Goal: Task Accomplishment & Management: Manage account settings

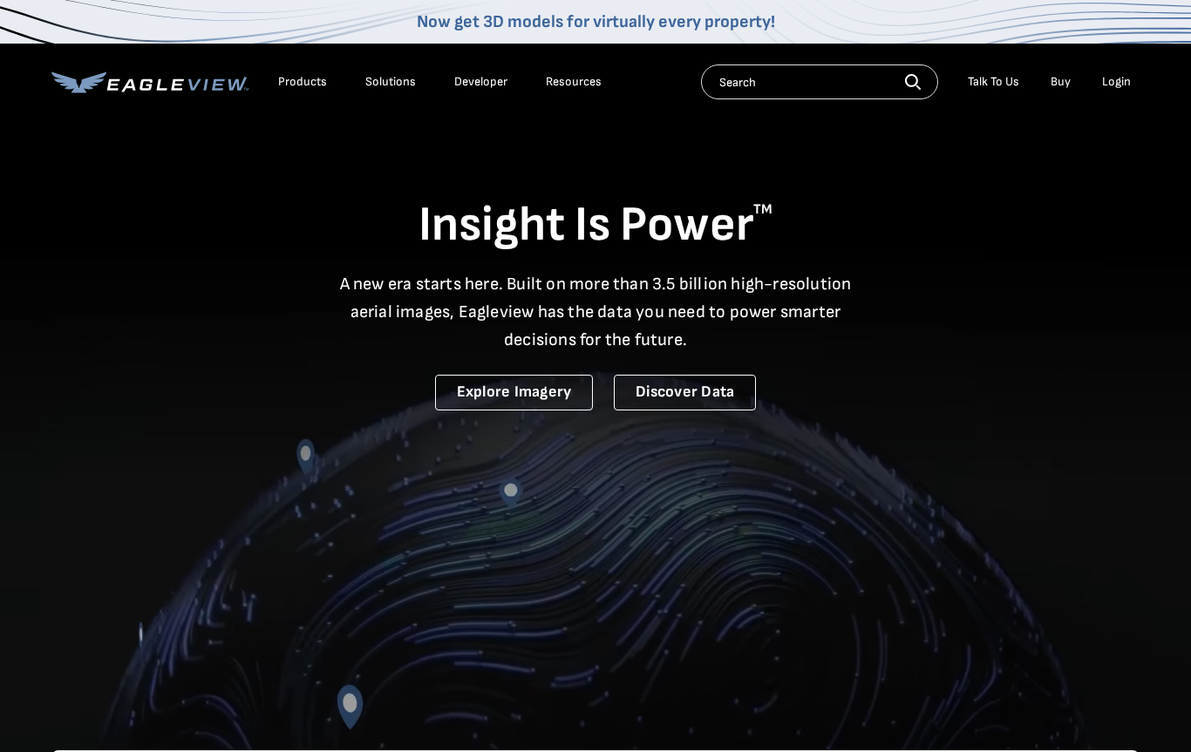
click at [1120, 81] on div "Login" at bounding box center [1116, 82] width 29 height 16
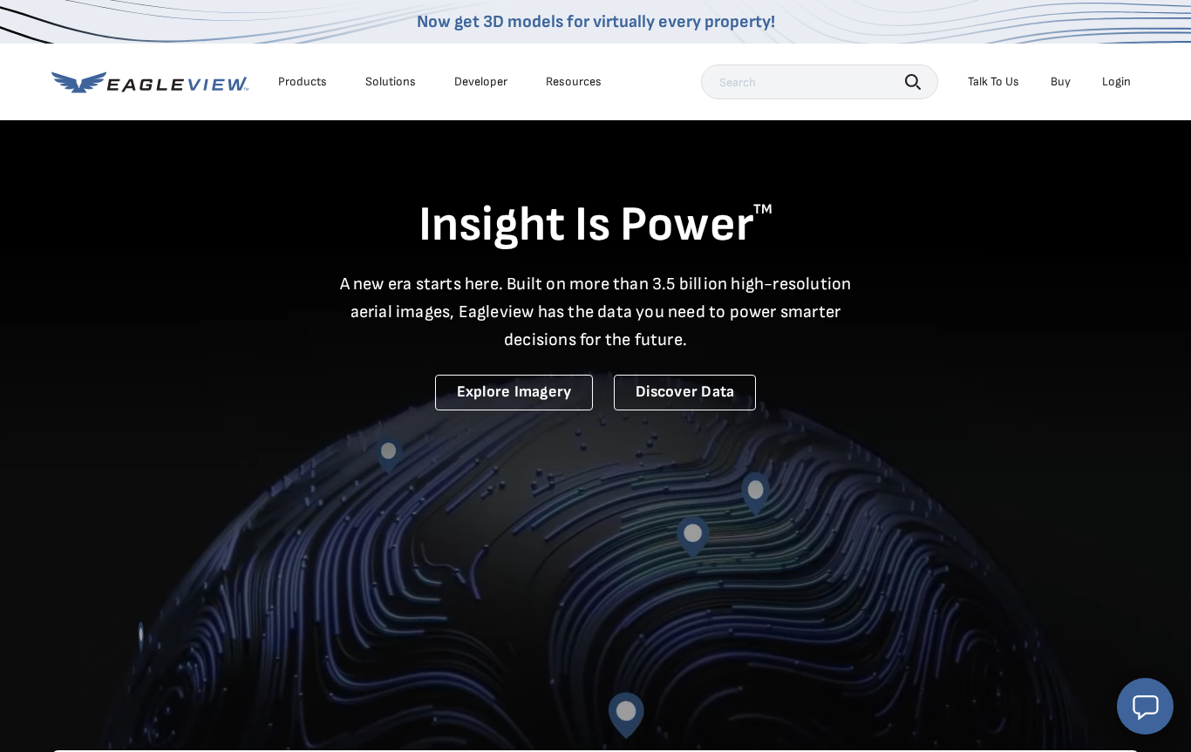
click at [1121, 81] on div "Login" at bounding box center [1116, 82] width 29 height 16
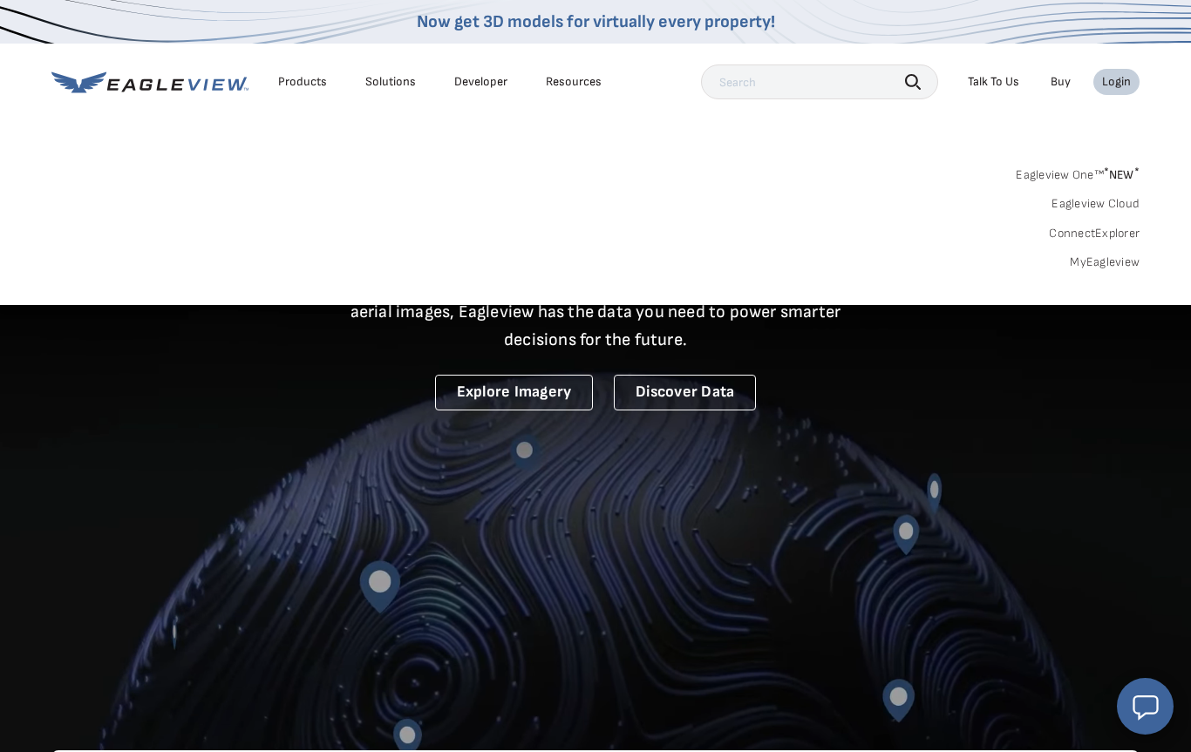
click at [1114, 263] on link "MyEagleview" at bounding box center [1105, 263] width 70 height 16
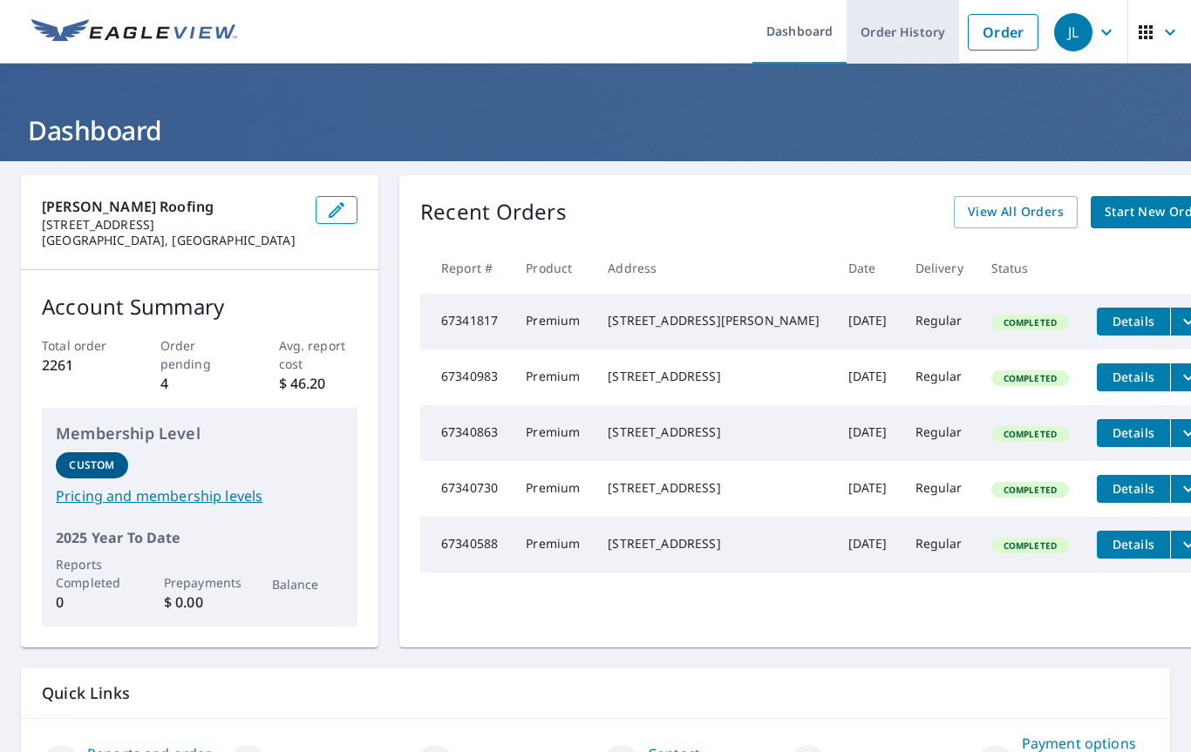
click at [900, 31] on link "Order History" at bounding box center [903, 32] width 112 height 64
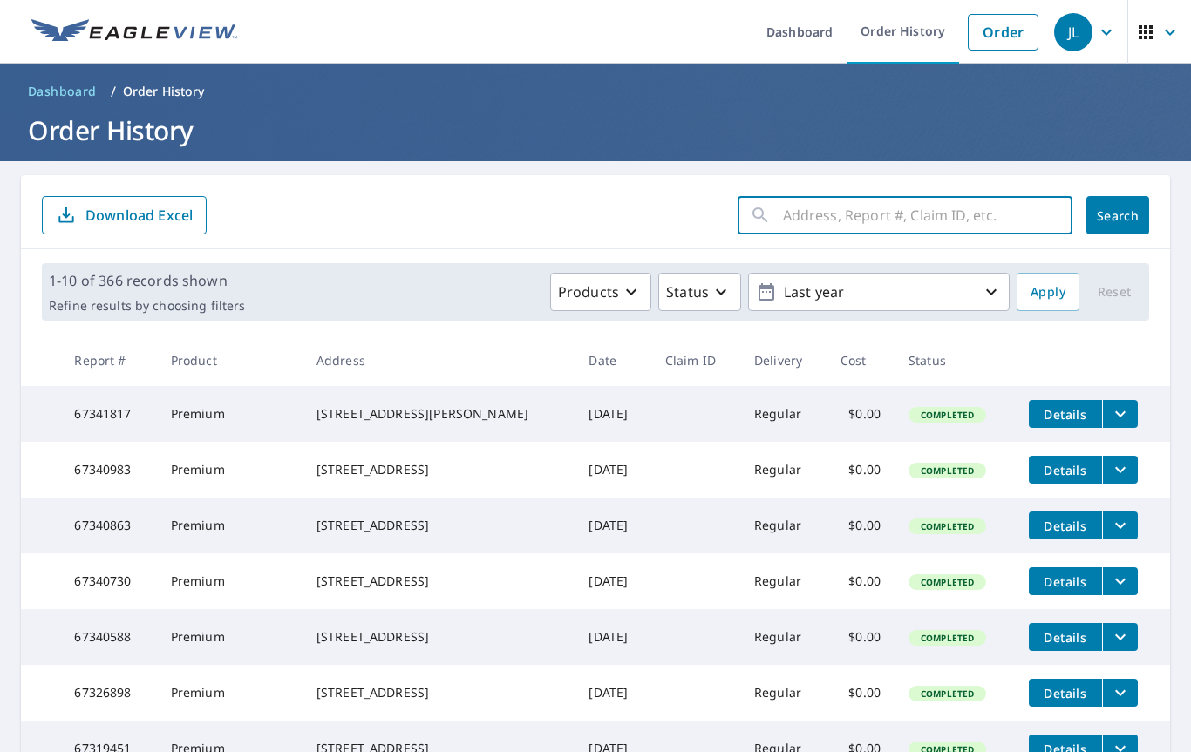
click at [803, 220] on input "text" at bounding box center [927, 215] width 289 height 49
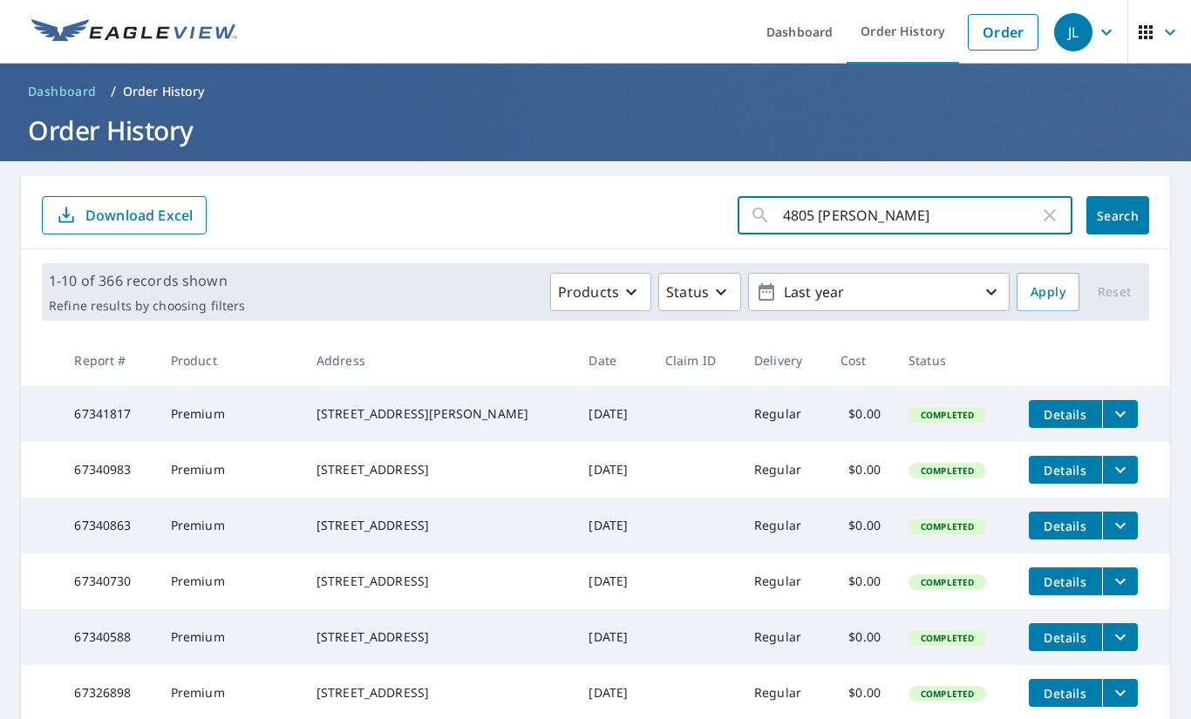
type input "4805 Taft"
click at [1125, 214] on span "Search" at bounding box center [1117, 215] width 35 height 17
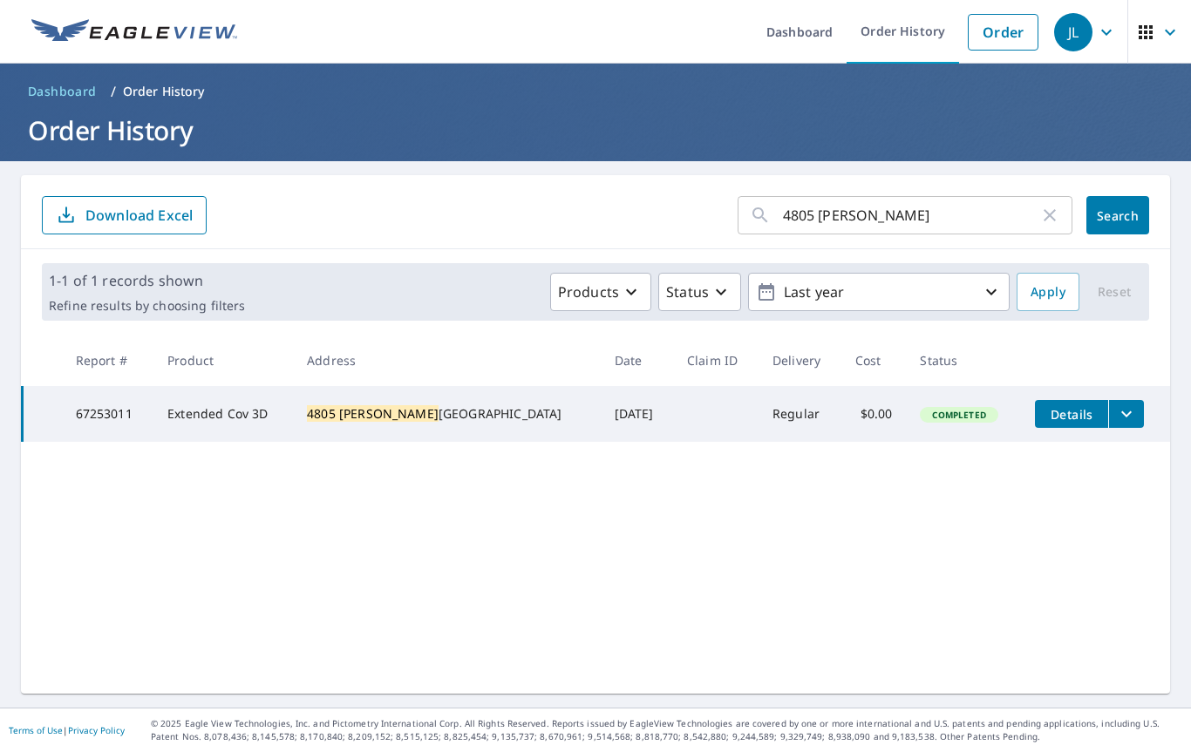
click at [487, 413] on div "4805 Taft Highway Signal Mountain, TN 37377" at bounding box center [446, 413] width 279 height 17
click at [1071, 417] on span "Details" at bounding box center [1071, 414] width 52 height 17
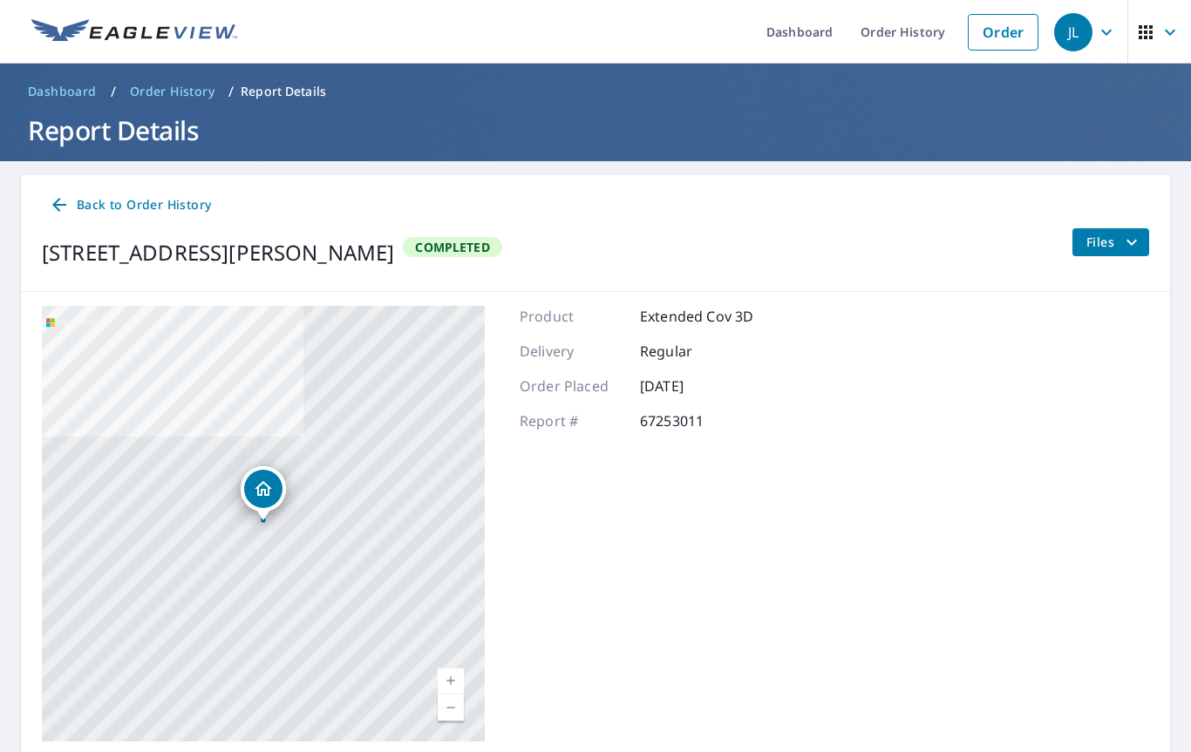
click at [1125, 238] on icon "filesDropdownBtn-67253011" at bounding box center [1131, 242] width 21 height 21
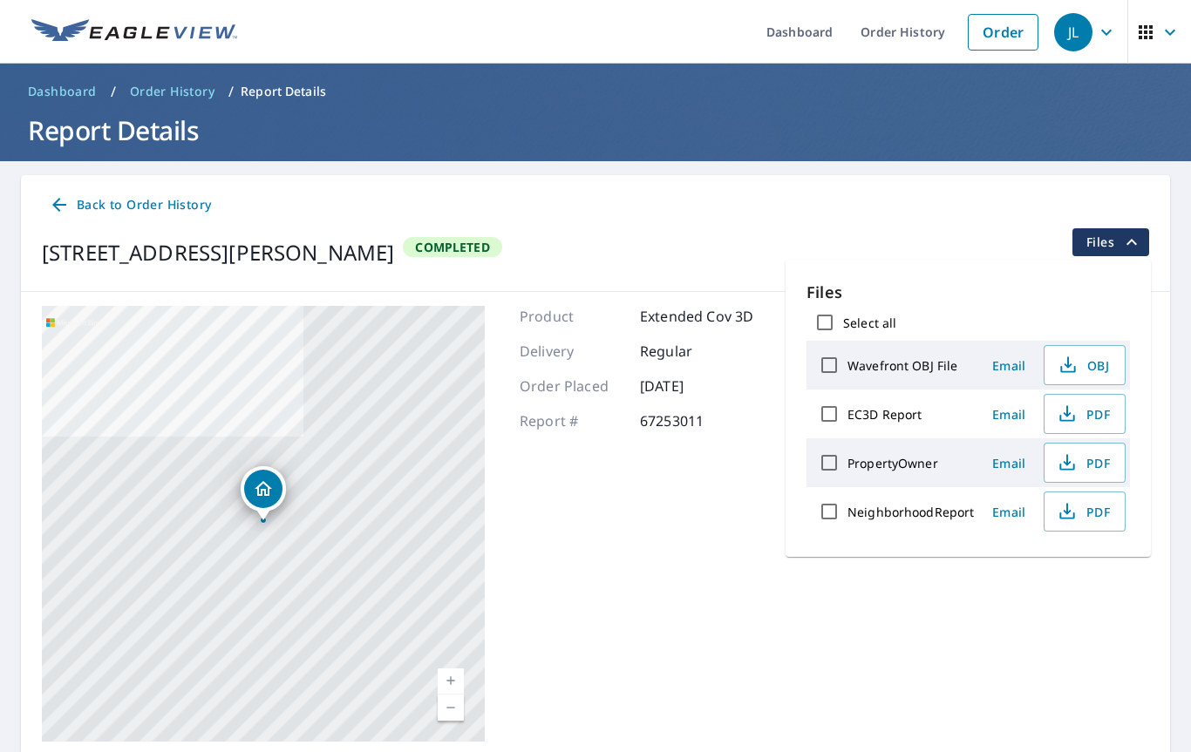
click at [826, 410] on input "EC3D Report" at bounding box center [829, 414] width 37 height 37
checkbox input "true"
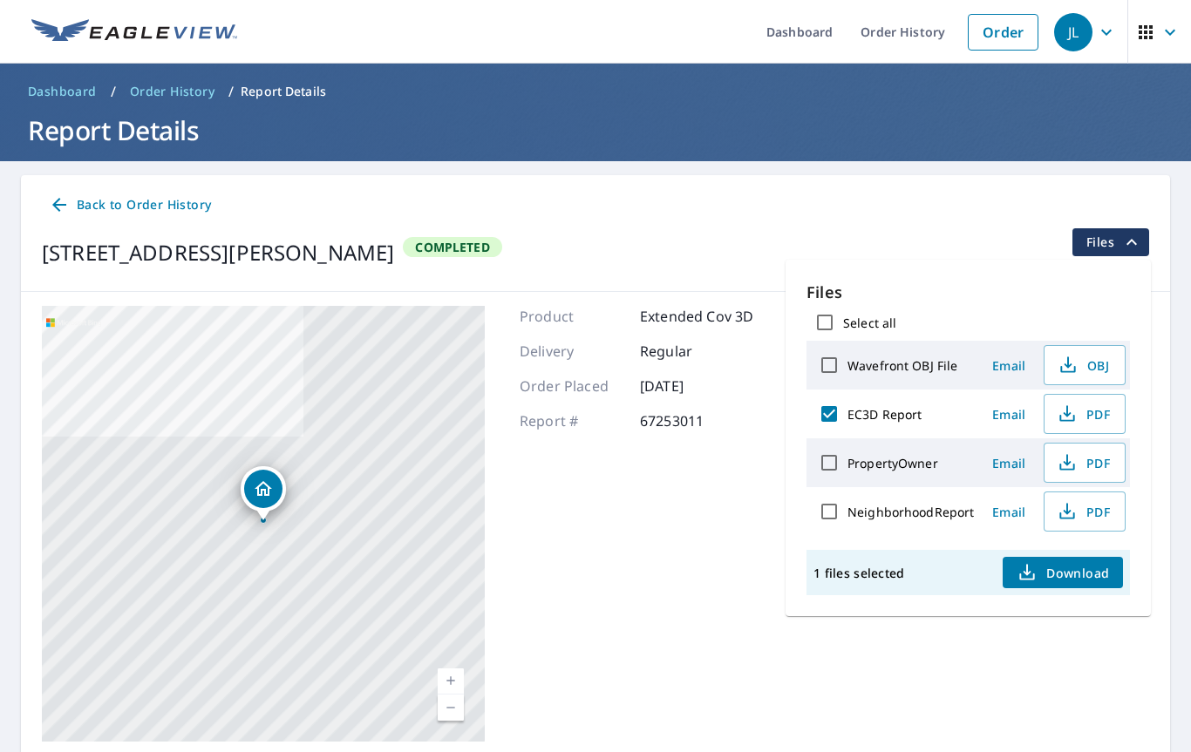
click at [1001, 422] on span "Email" at bounding box center [1009, 414] width 42 height 17
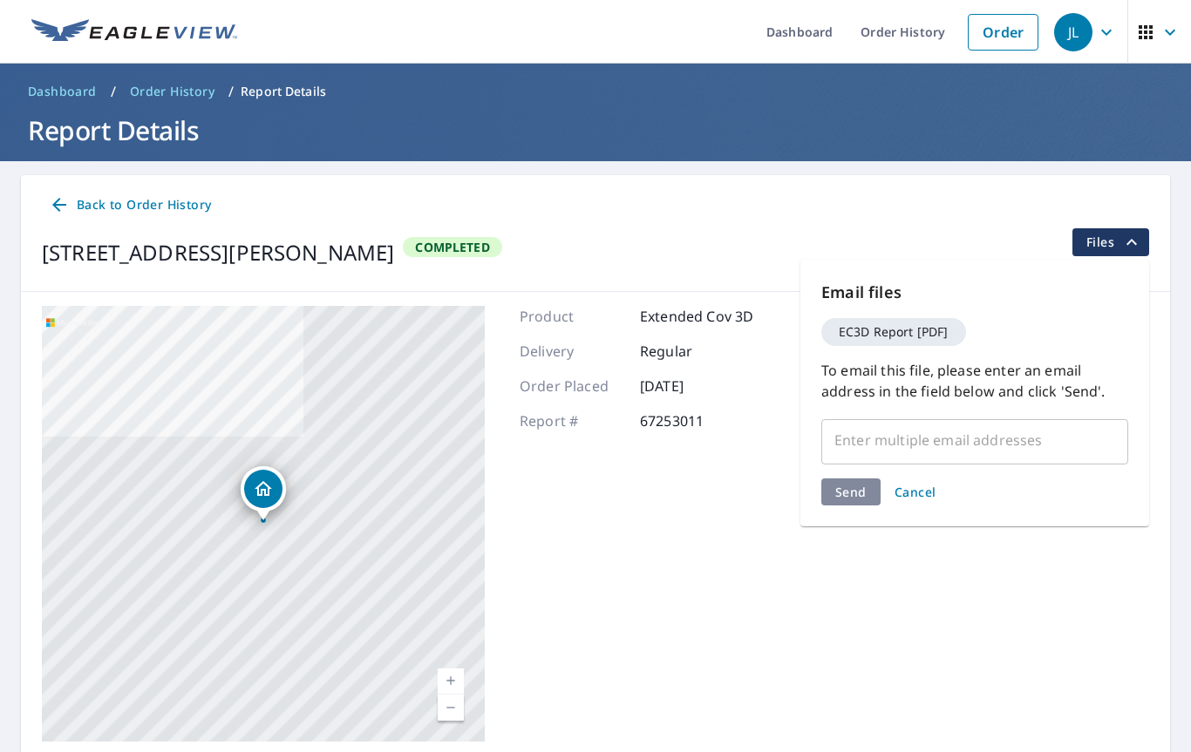
click at [875, 454] on input "text" at bounding box center [961, 440] width 265 height 33
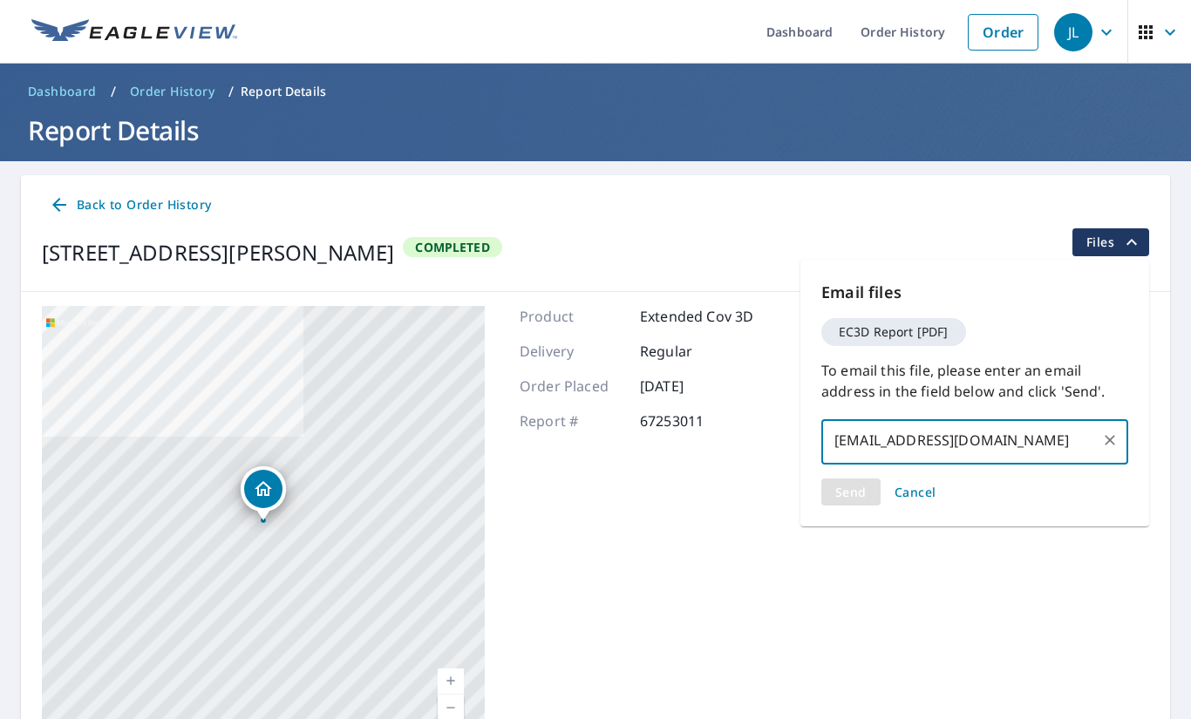
type input "[EMAIL_ADDRESS][DOMAIN_NAME]"
click at [850, 486] on div "Send Cancel" at bounding box center [974, 492] width 307 height 27
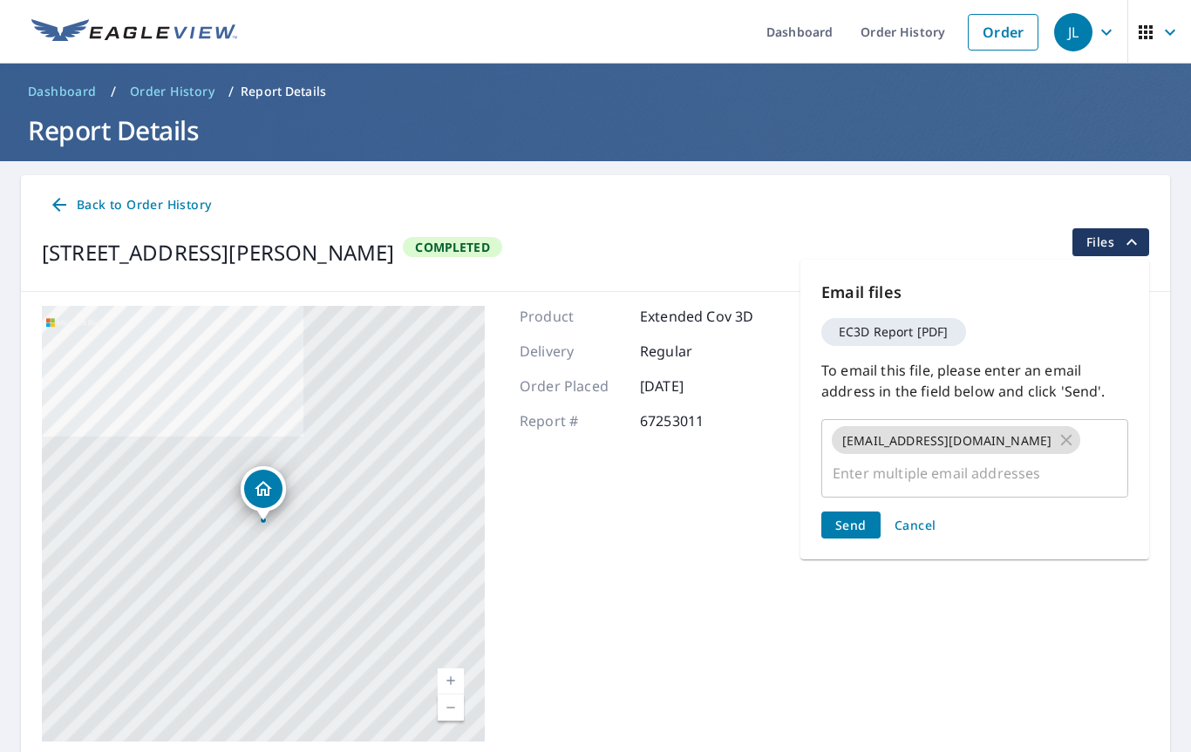
click at [849, 517] on span "Send" at bounding box center [850, 525] width 31 height 17
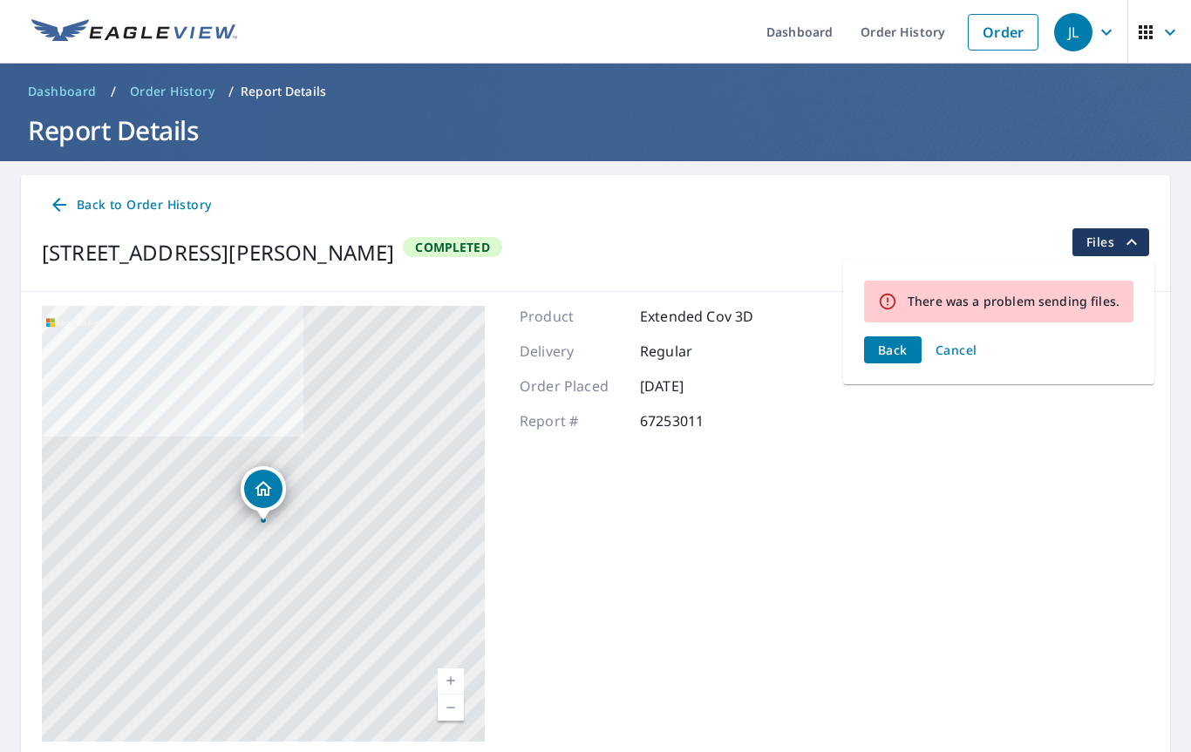
click at [903, 357] on span "Back" at bounding box center [893, 350] width 30 height 17
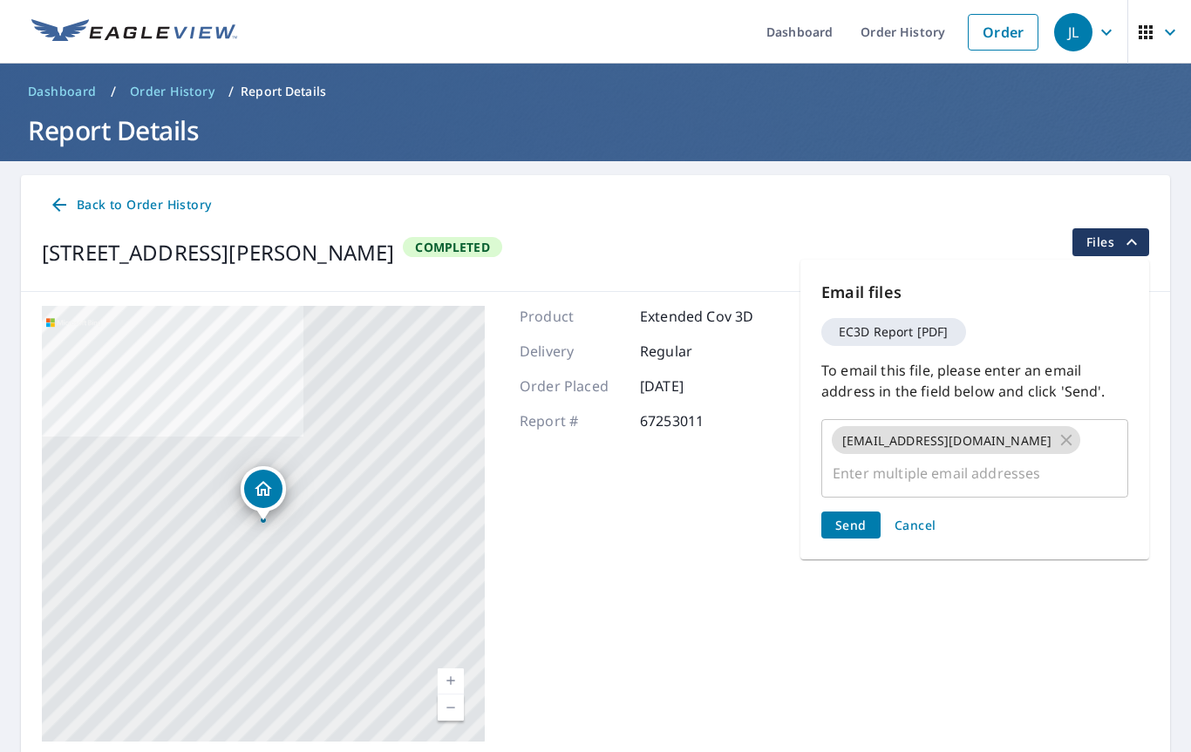
click at [859, 517] on span "Send" at bounding box center [850, 525] width 31 height 17
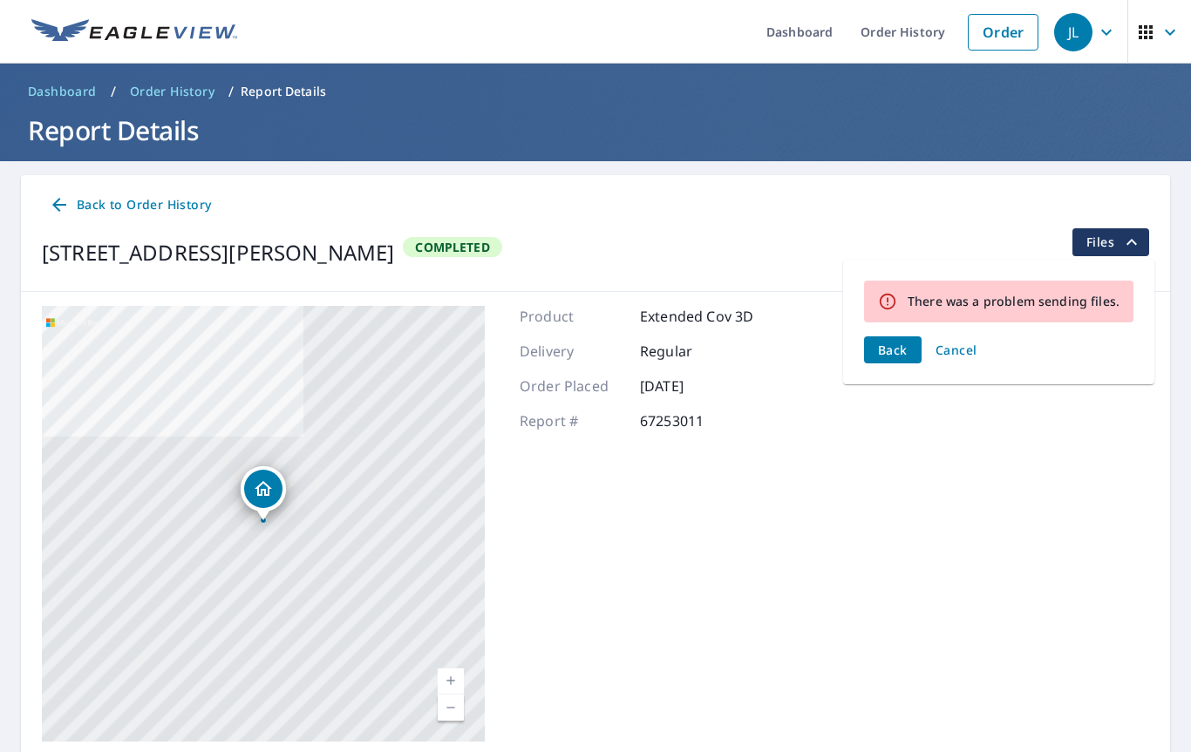
click at [961, 347] on span "Cancel" at bounding box center [956, 350] width 42 height 17
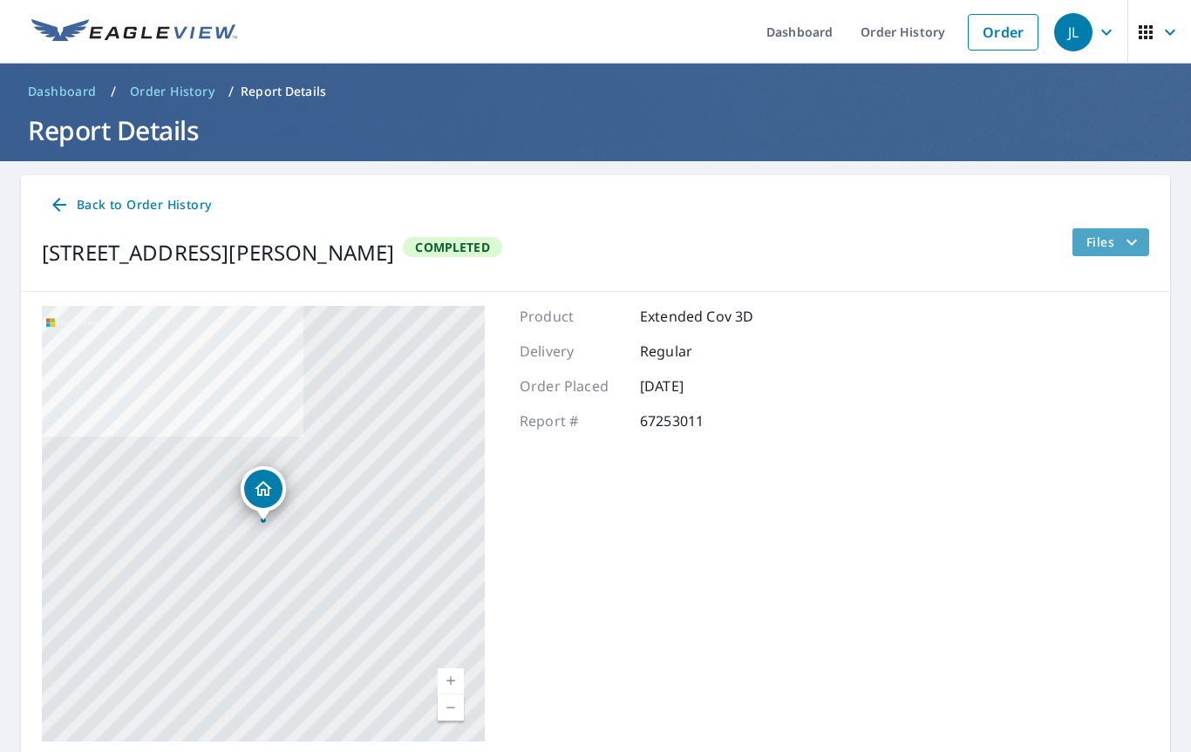
click at [1139, 244] on icon "filesDropdownBtn-67253011" at bounding box center [1131, 242] width 21 height 21
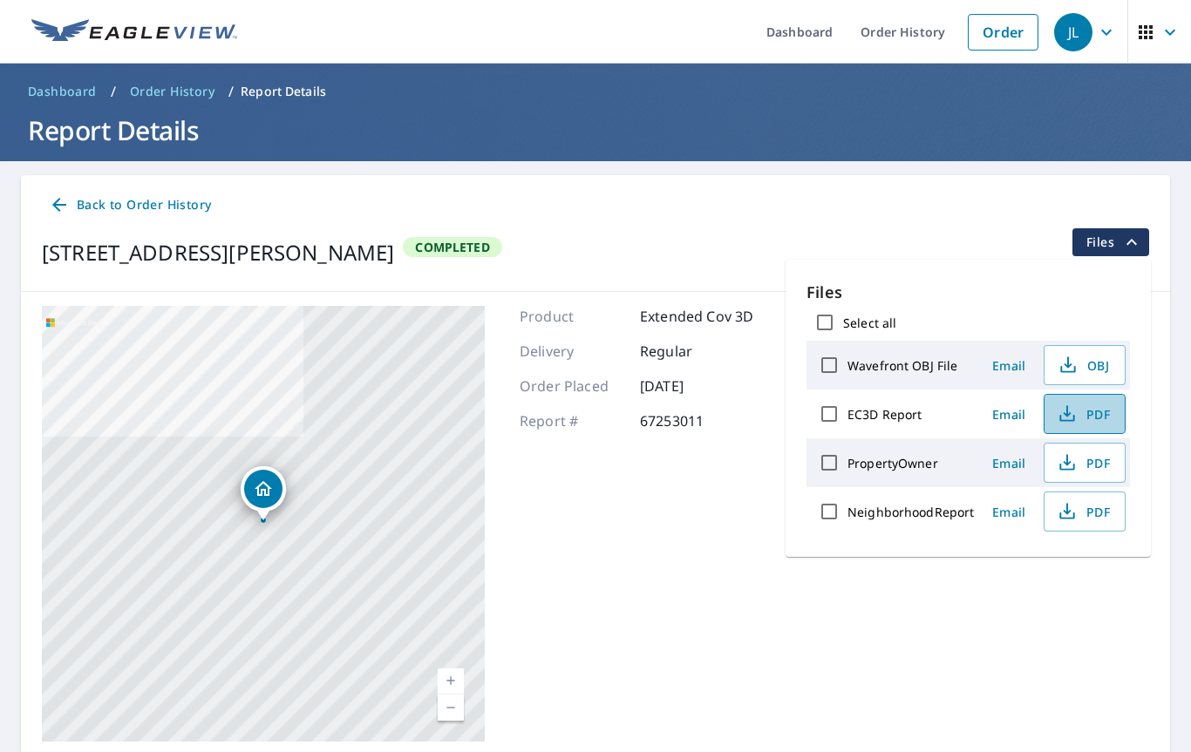
click at [1097, 411] on span "PDF" at bounding box center [1083, 414] width 56 height 21
click at [1098, 409] on span "PDF" at bounding box center [1083, 414] width 56 height 21
click at [829, 417] on input "EC3D Report" at bounding box center [829, 414] width 37 height 37
checkbox input "true"
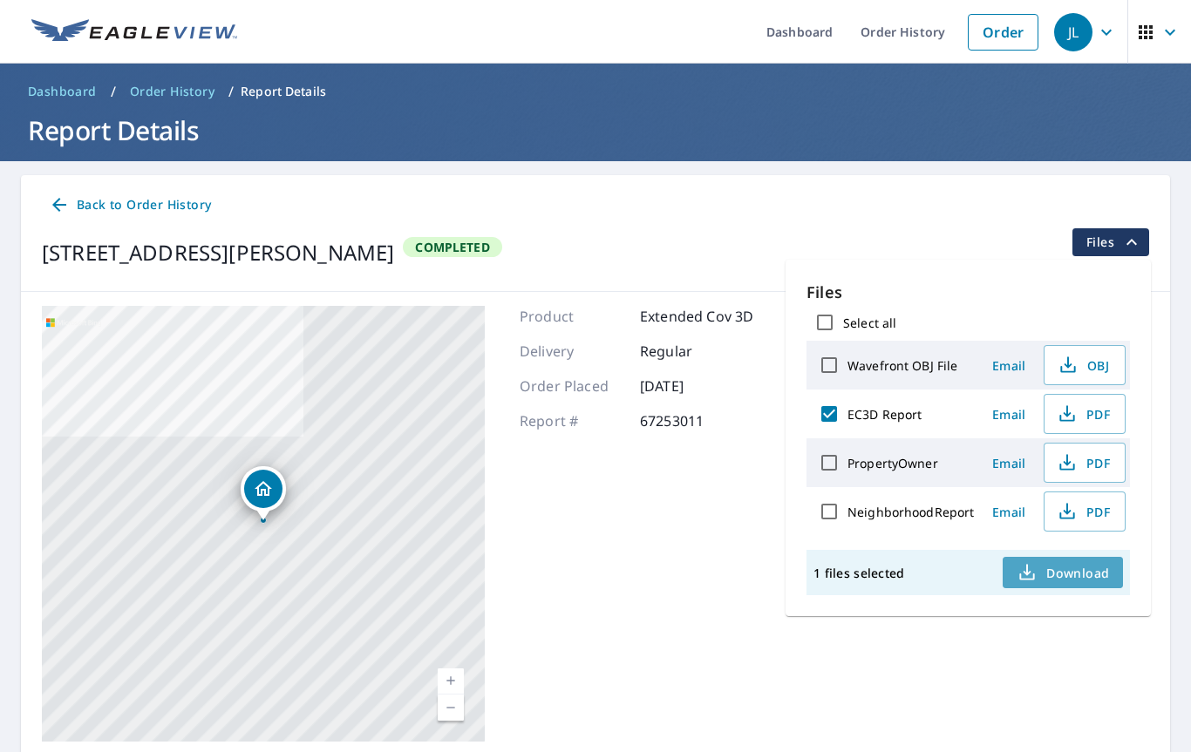
click at [1078, 578] on span "Download" at bounding box center [1063, 572] width 92 height 21
click at [1092, 409] on span "PDF" at bounding box center [1083, 414] width 56 height 21
click at [1085, 568] on span "Download" at bounding box center [1063, 572] width 92 height 21
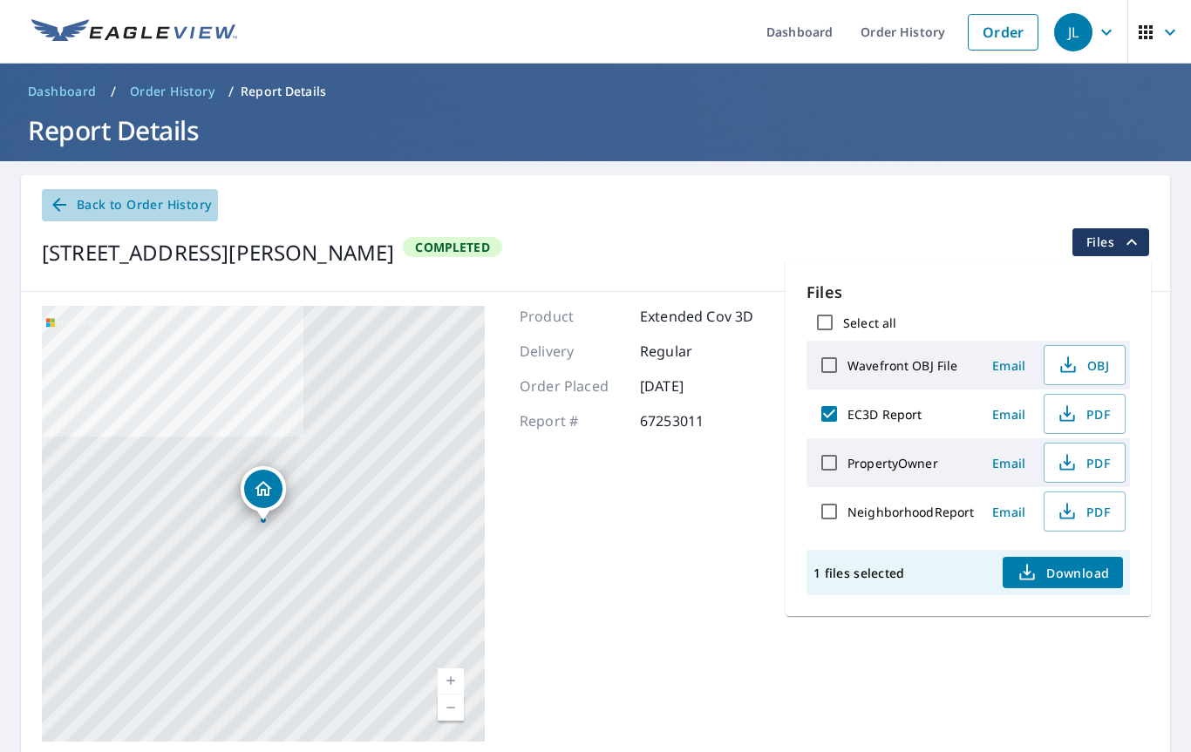
click at [146, 204] on span "Back to Order History" at bounding box center [130, 205] width 162 height 22
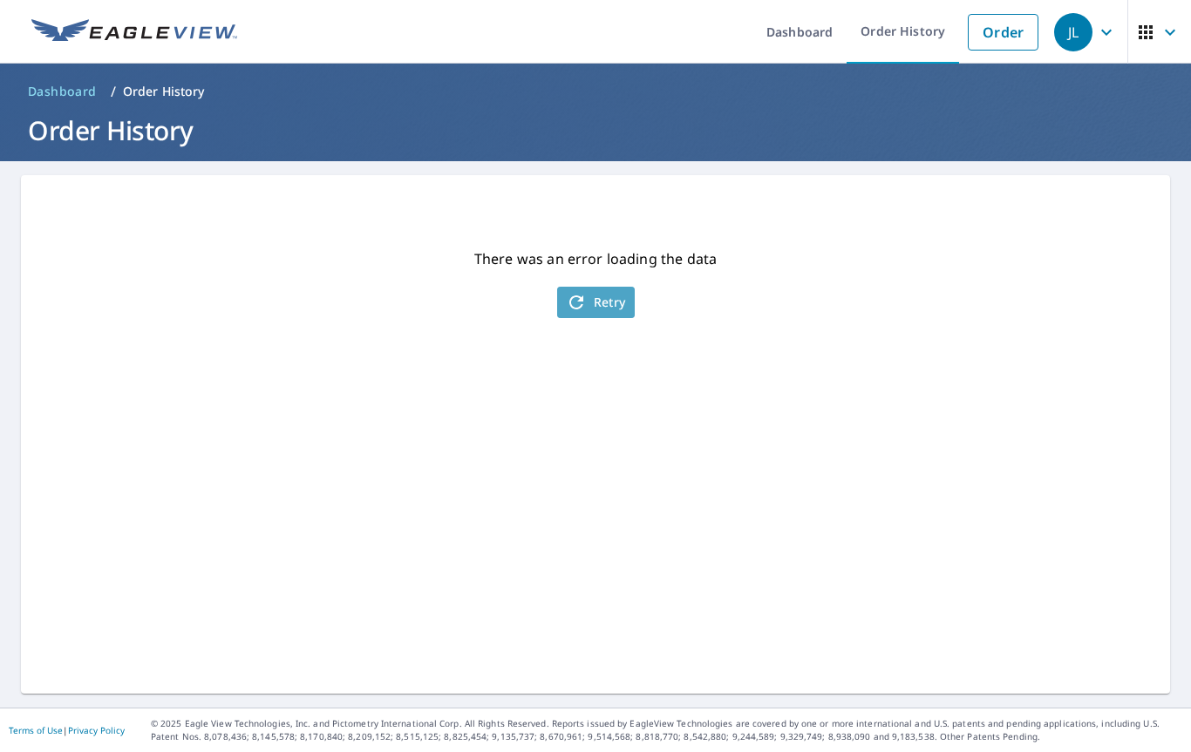
click at [593, 316] on button "Retry" at bounding box center [596, 302] width 78 height 31
click at [598, 307] on span "Retry" at bounding box center [596, 302] width 60 height 21
click at [608, 309] on span "Retry" at bounding box center [596, 302] width 60 height 21
click at [912, 38] on link "Order History" at bounding box center [903, 32] width 112 height 64
click at [610, 304] on span "Retry" at bounding box center [596, 302] width 60 height 21
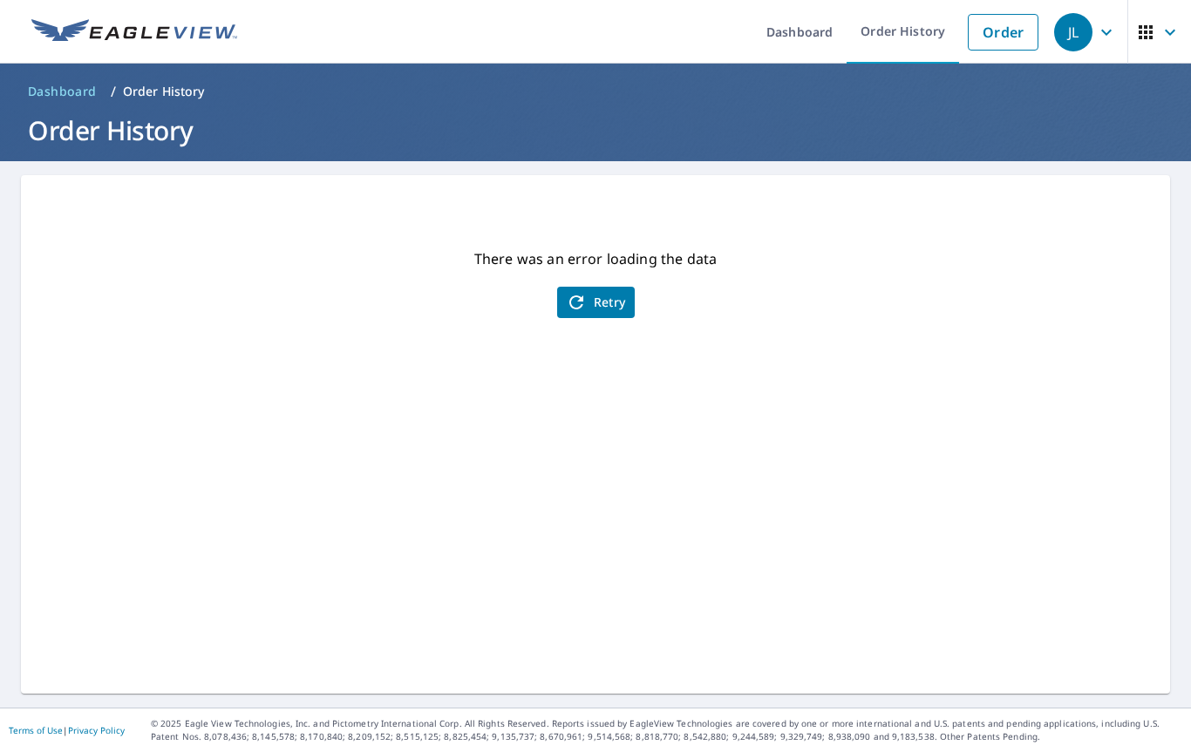
click at [604, 317] on button "Retry" at bounding box center [596, 302] width 78 height 31
click at [1010, 274] on div "There was an error loading the data Retry" at bounding box center [595, 434] width 1149 height 519
click at [1016, 39] on link "Order" at bounding box center [1003, 32] width 71 height 37
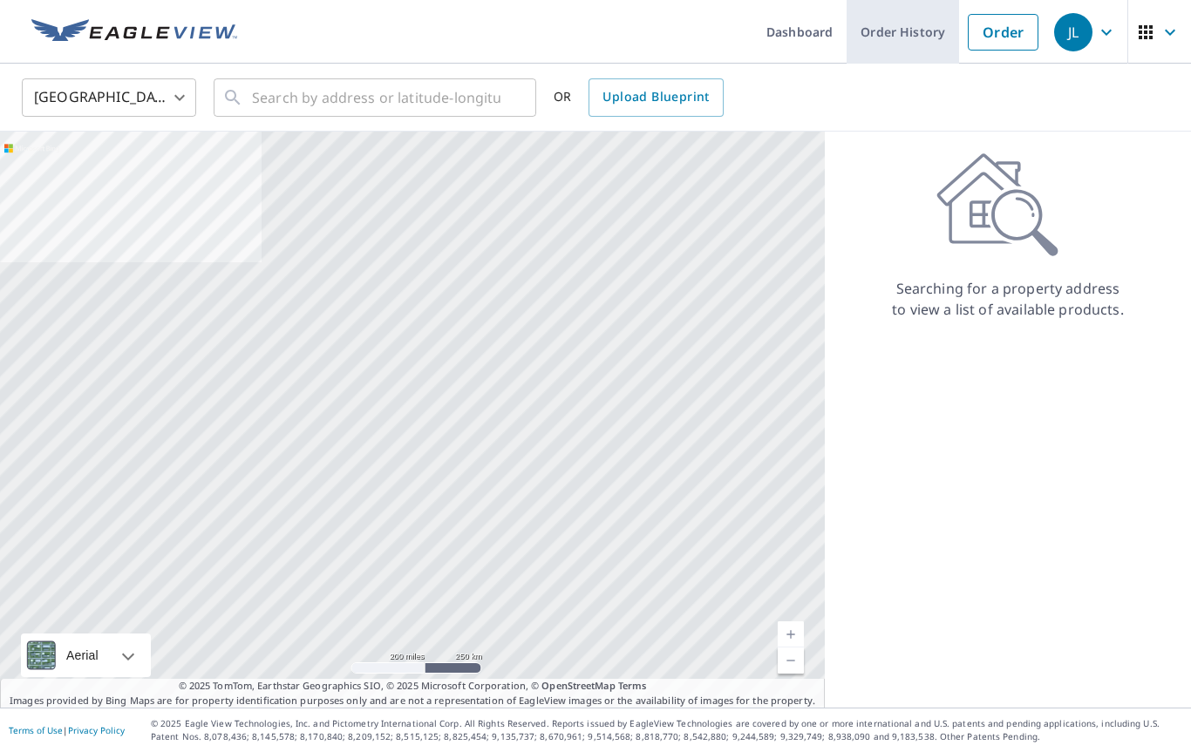
click at [900, 41] on link "Order History" at bounding box center [903, 32] width 112 height 64
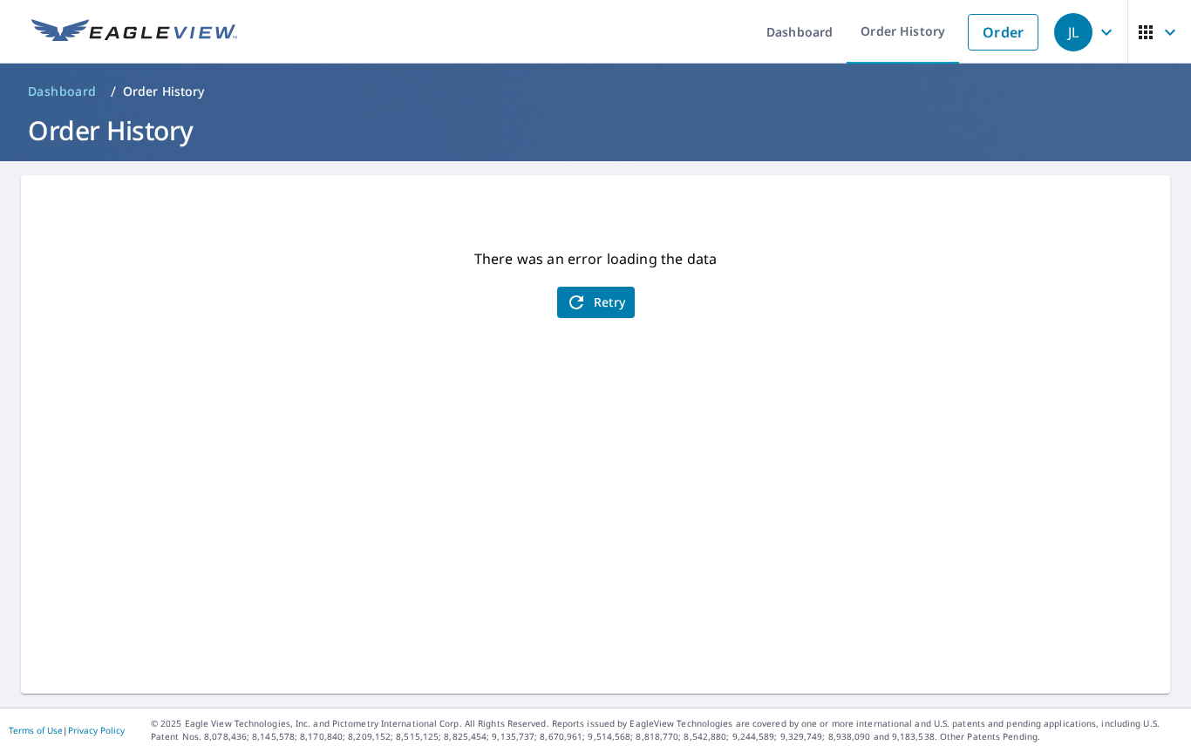
click at [1100, 30] on icon "button" at bounding box center [1106, 32] width 21 height 21
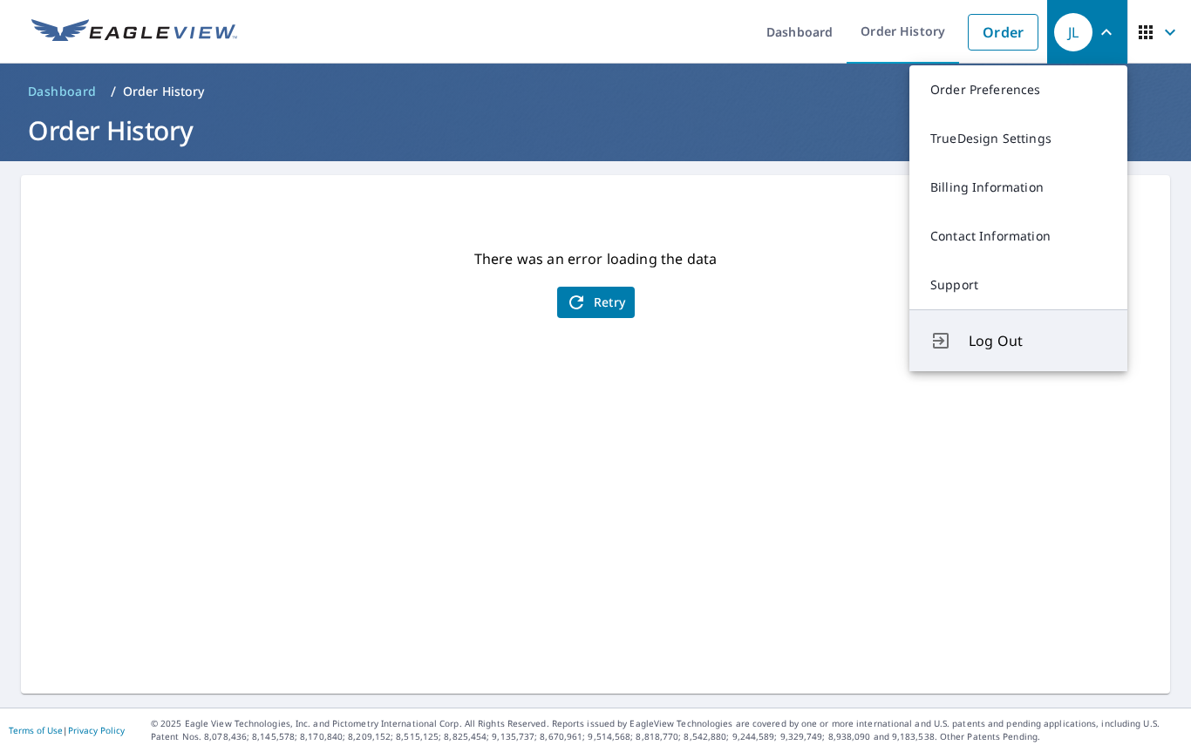
click at [1053, 331] on span "Log Out" at bounding box center [1038, 340] width 138 height 21
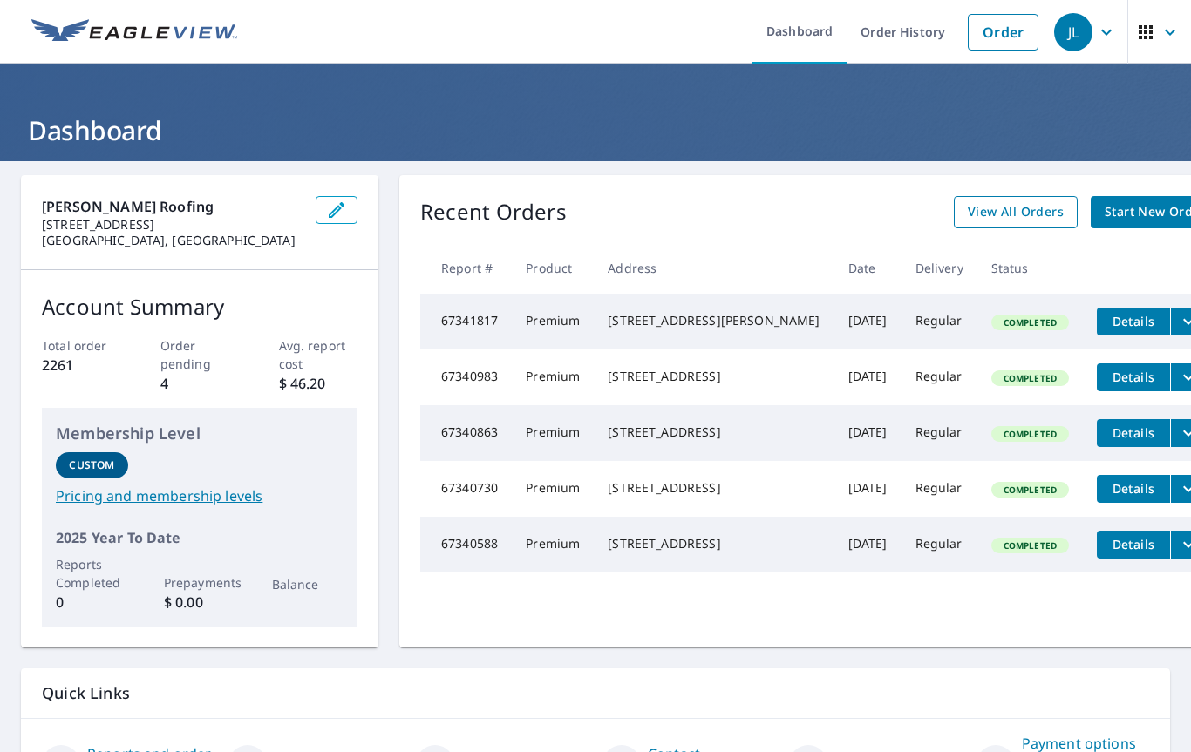
click at [988, 214] on span "View All Orders" at bounding box center [1016, 212] width 96 height 22
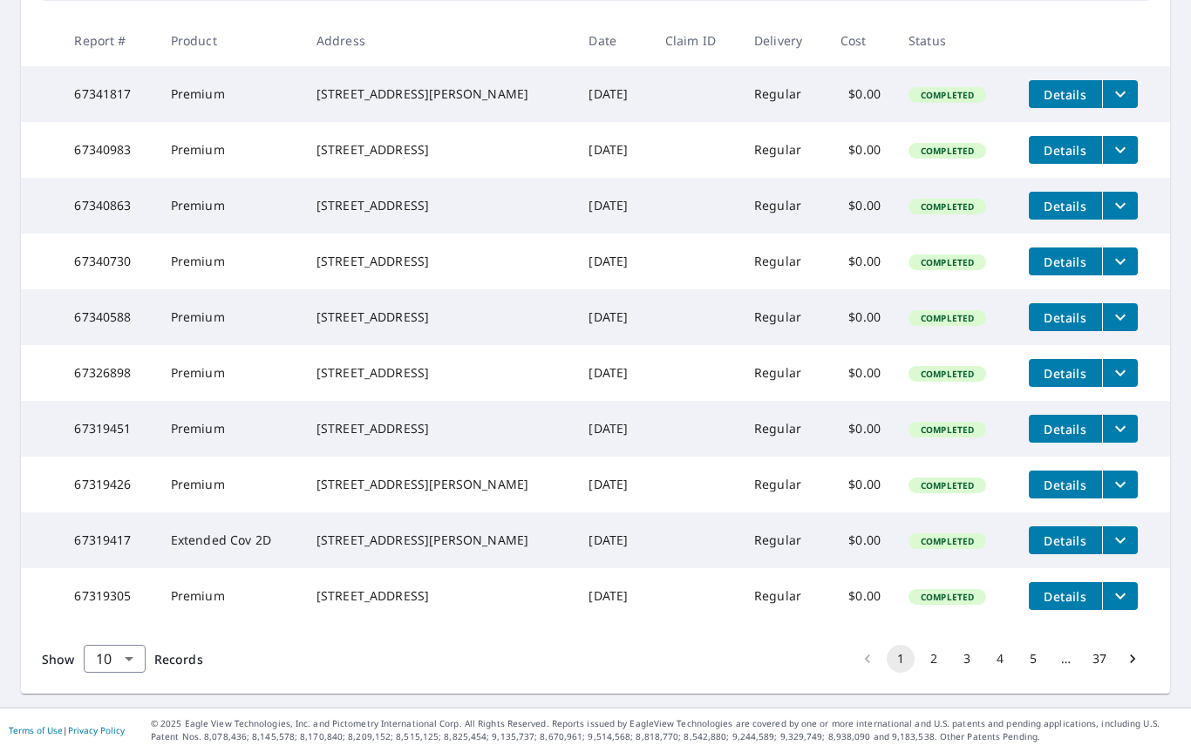
scroll to position [390, 0]
click at [936, 662] on button "2" at bounding box center [934, 659] width 28 height 28
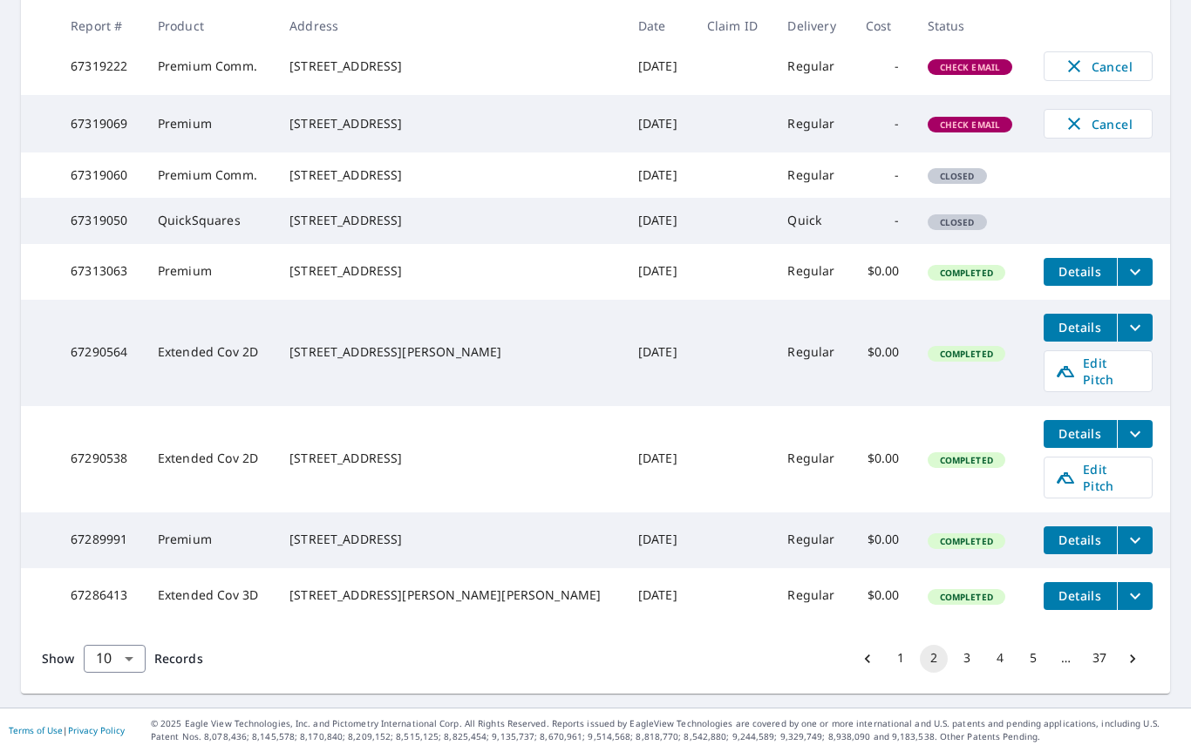
scroll to position [484, 0]
click at [977, 661] on button "3" at bounding box center [967, 659] width 28 height 28
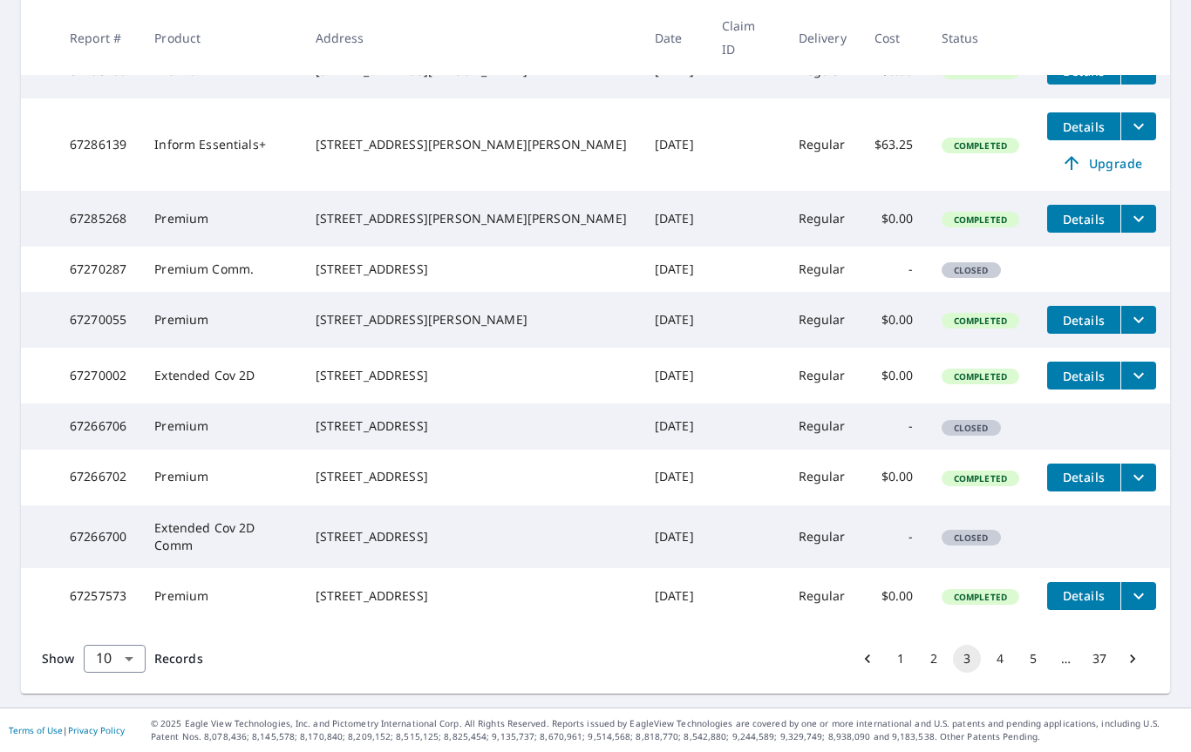
scroll to position [419, 0]
click at [1003, 655] on button "4" at bounding box center [1000, 659] width 28 height 28
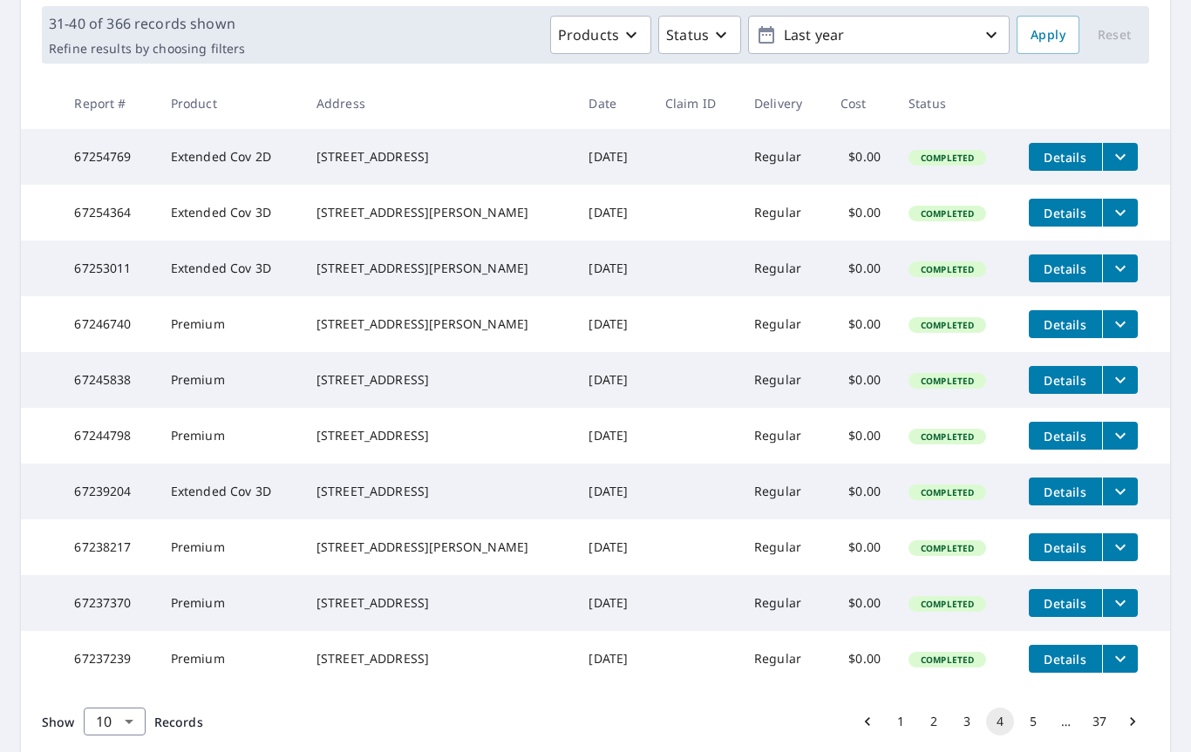
click at [1118, 272] on icon "filesDropdownBtn-67253011" at bounding box center [1120, 269] width 10 height 6
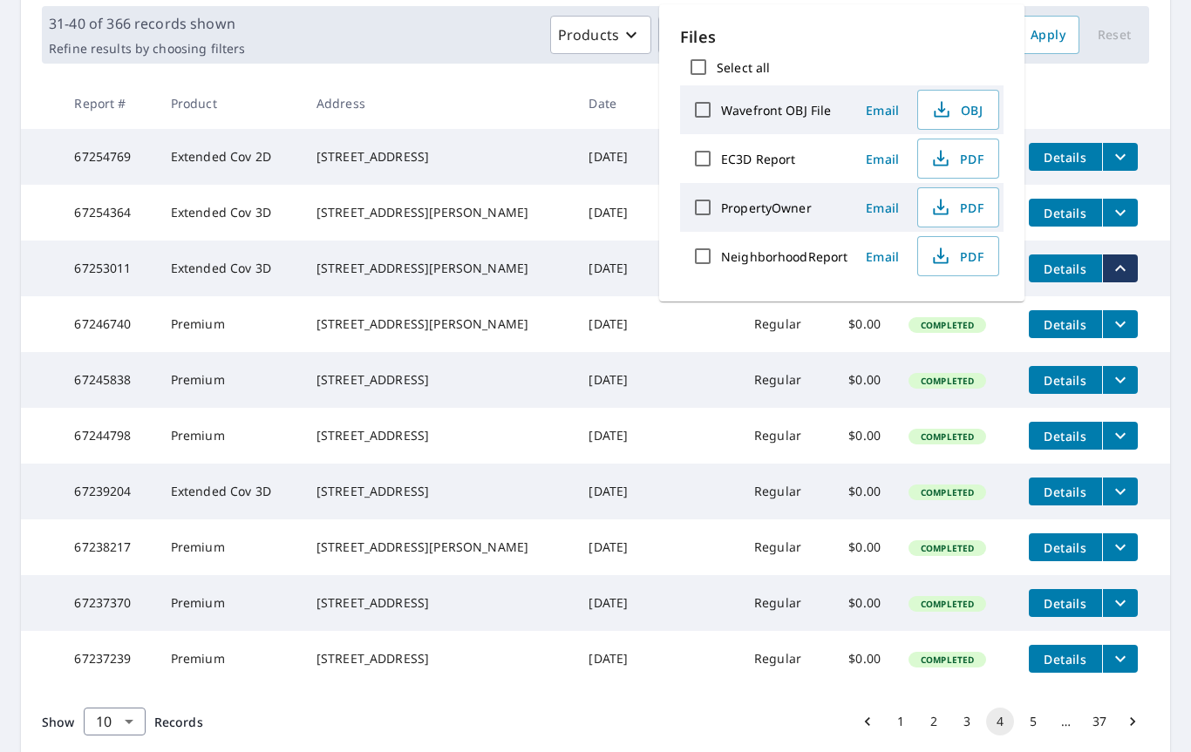
click at [704, 159] on input "EC3D Report" at bounding box center [702, 158] width 37 height 37
checkbox input "true"
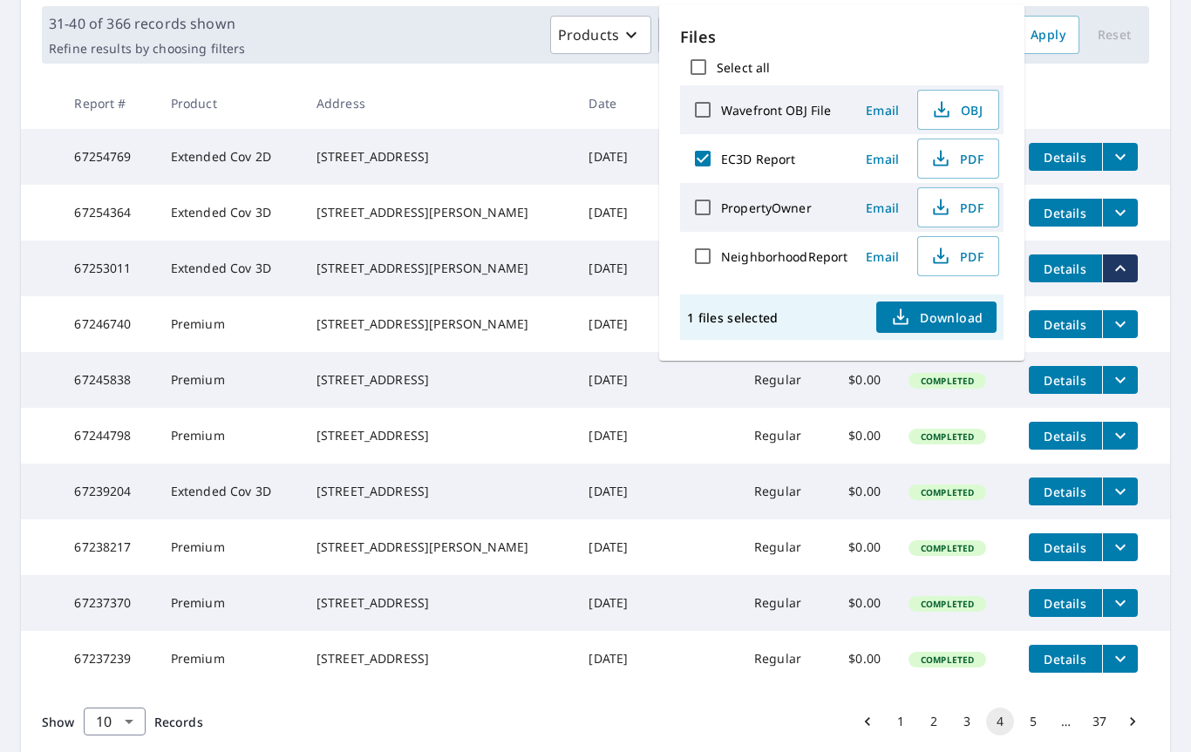
click at [887, 162] on span "Email" at bounding box center [882, 159] width 42 height 17
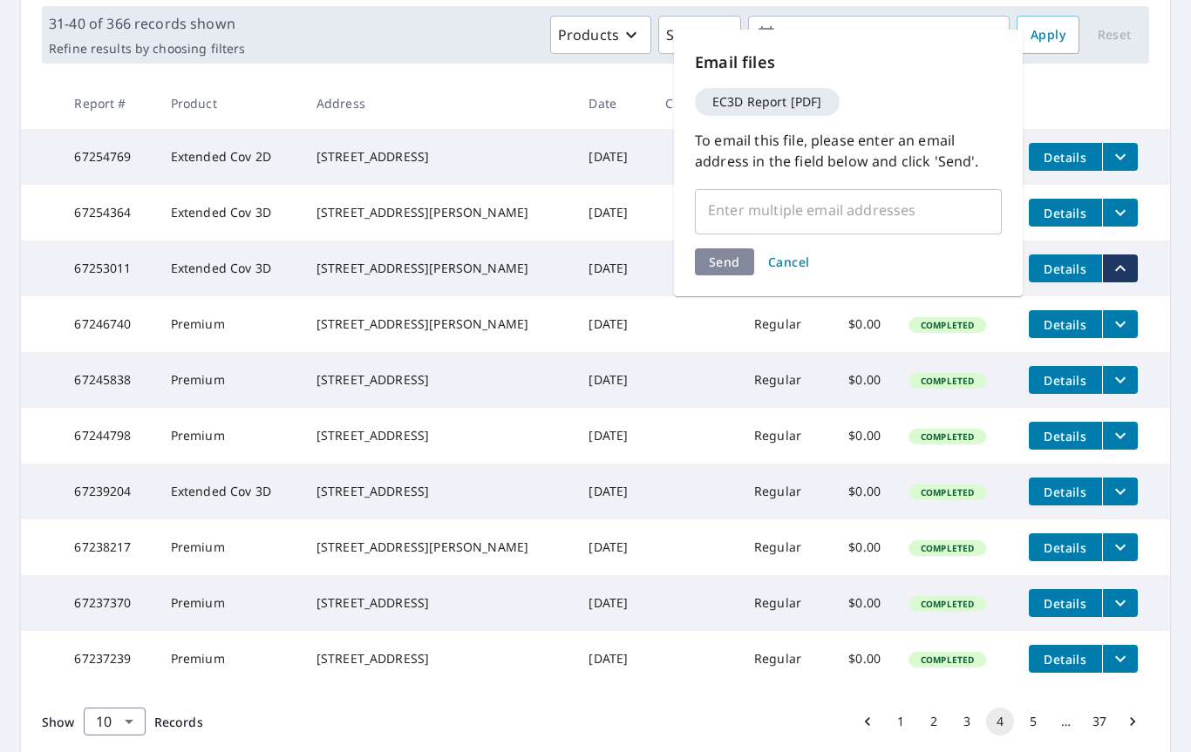
click at [827, 216] on input "text" at bounding box center [835, 210] width 265 height 33
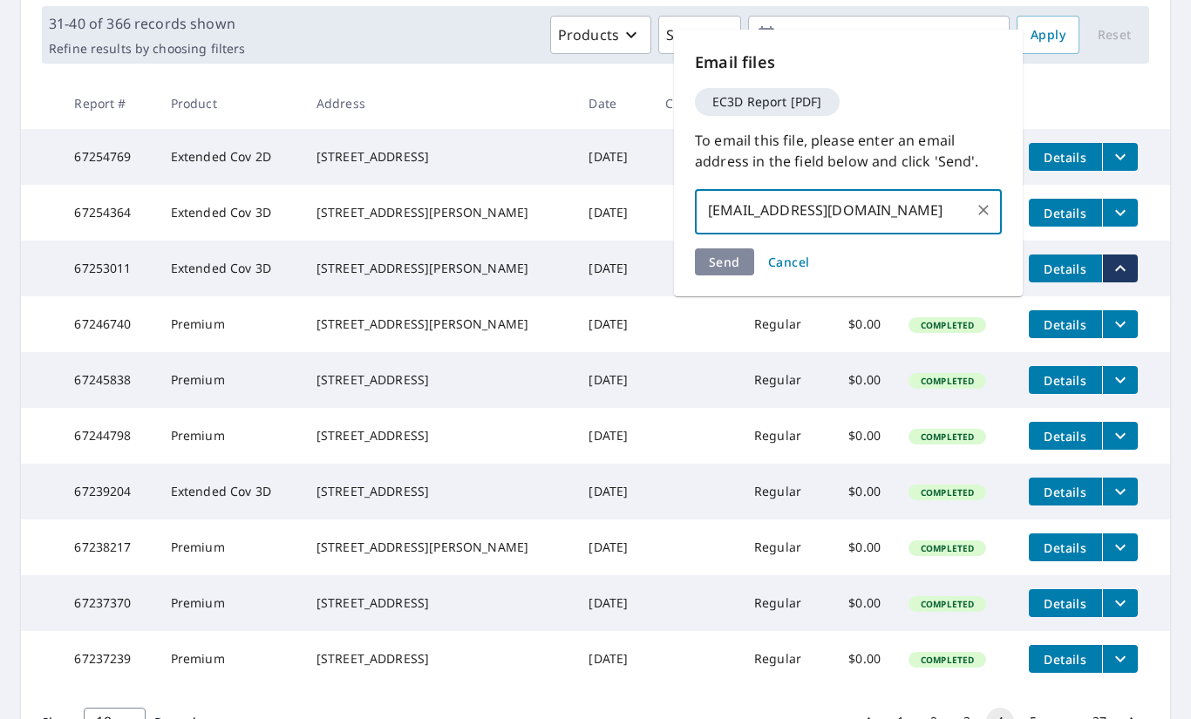
type input "[EMAIL_ADDRESS][DOMAIN_NAME]"
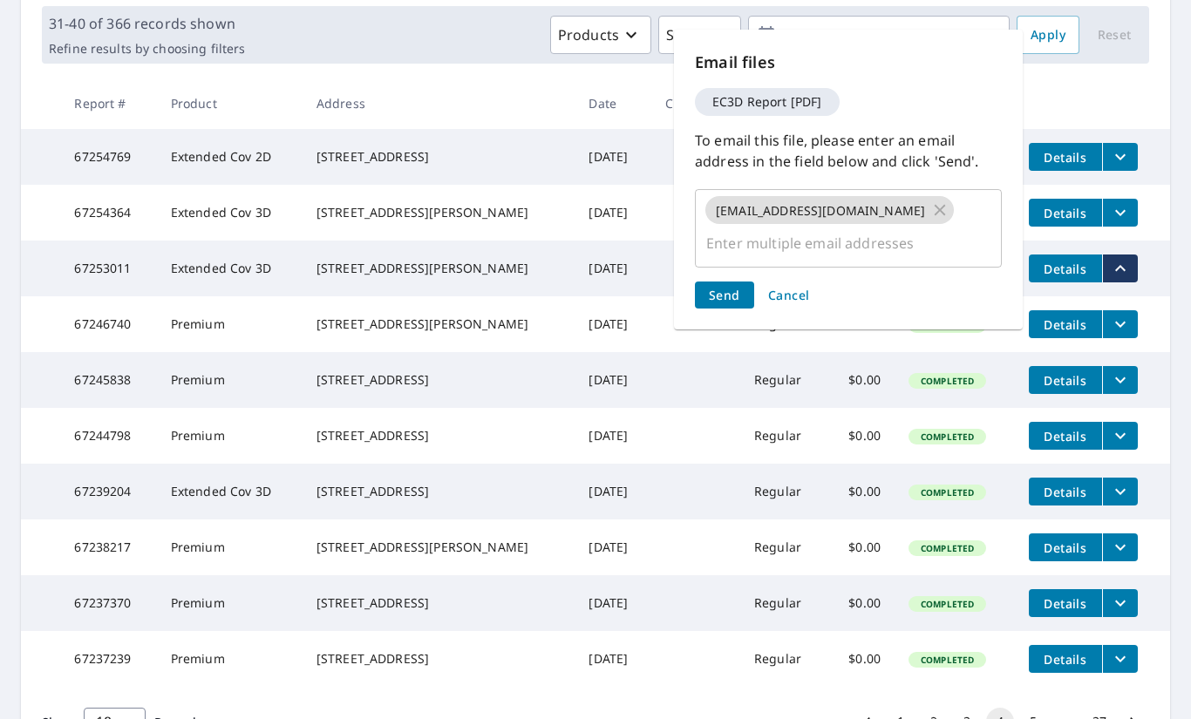
click at [723, 282] on div "Send Cancel" at bounding box center [848, 295] width 307 height 27
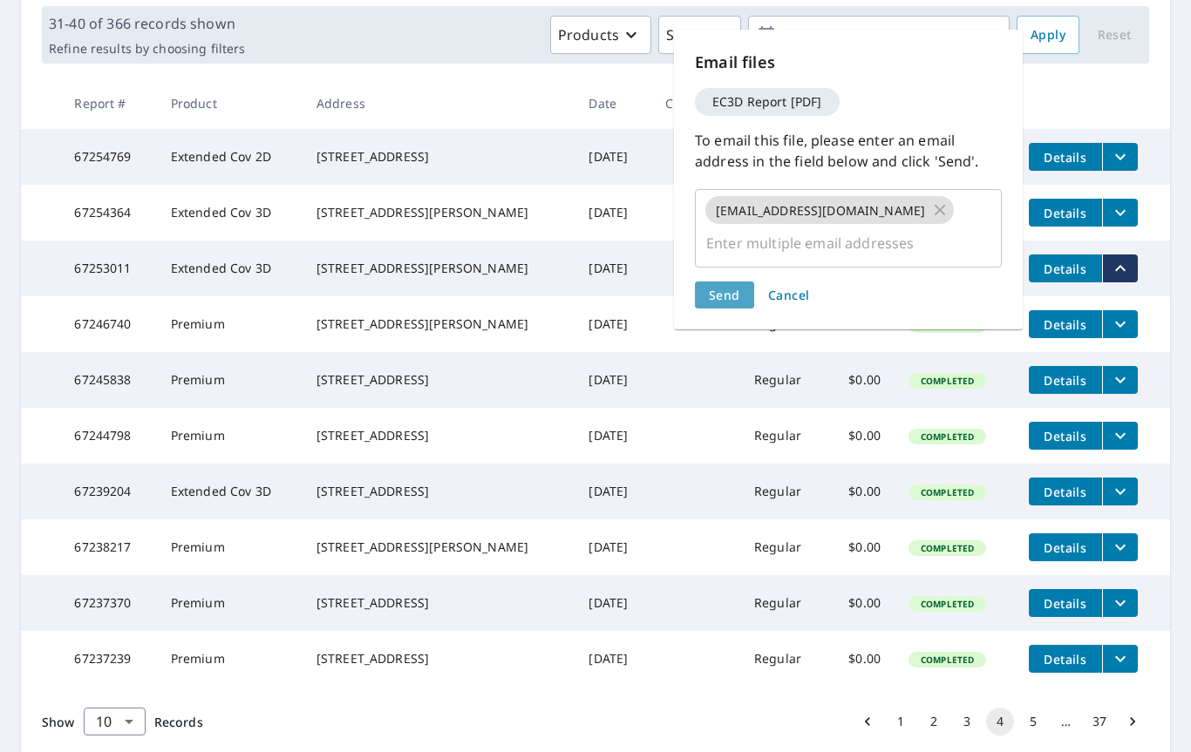
click at [730, 287] on span "Send" at bounding box center [724, 295] width 31 height 17
